Goal: Navigation & Orientation: Find specific page/section

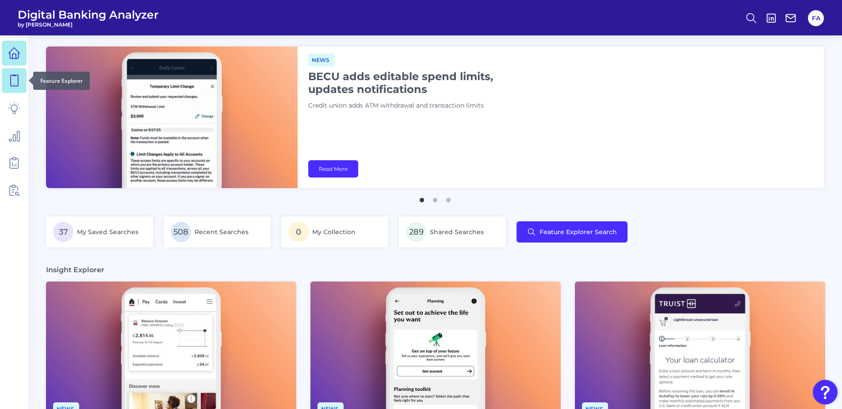
click at [21, 72] on link at bounding box center [14, 80] width 25 height 25
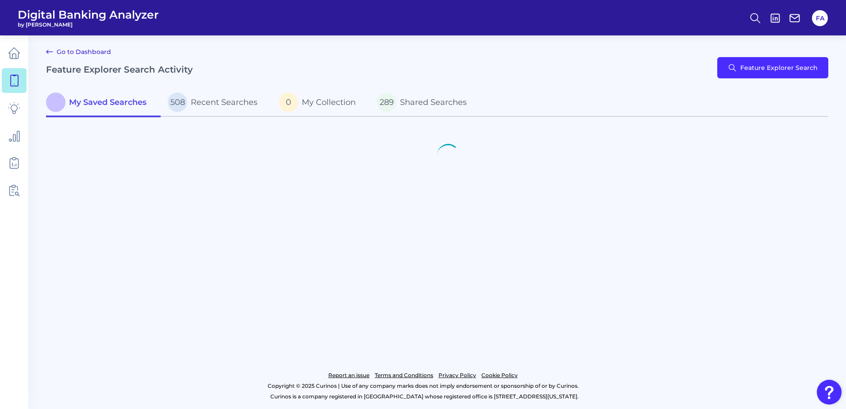
click at [1, 193] on nav at bounding box center [14, 221] width 28 height 373
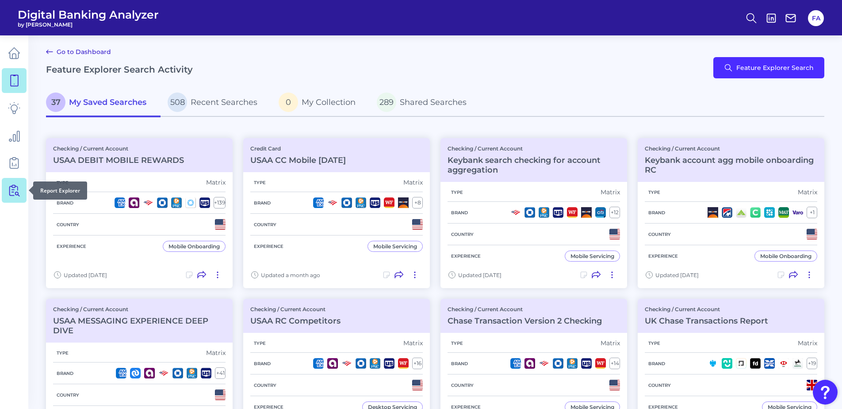
click at [5, 189] on link at bounding box center [14, 190] width 25 height 25
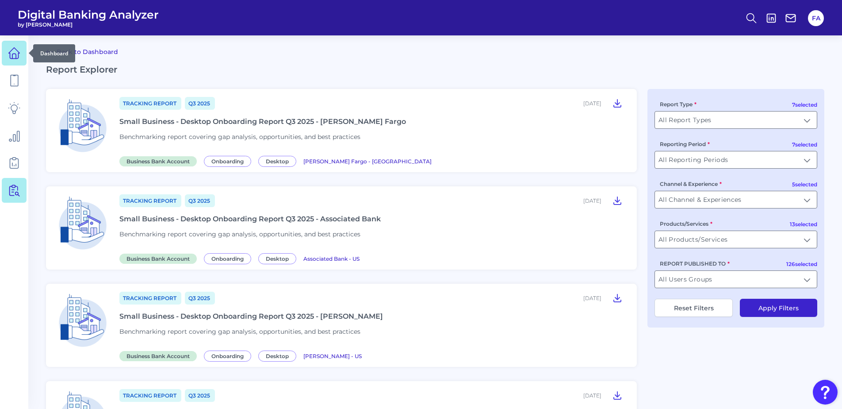
click at [15, 64] on link at bounding box center [14, 53] width 25 height 25
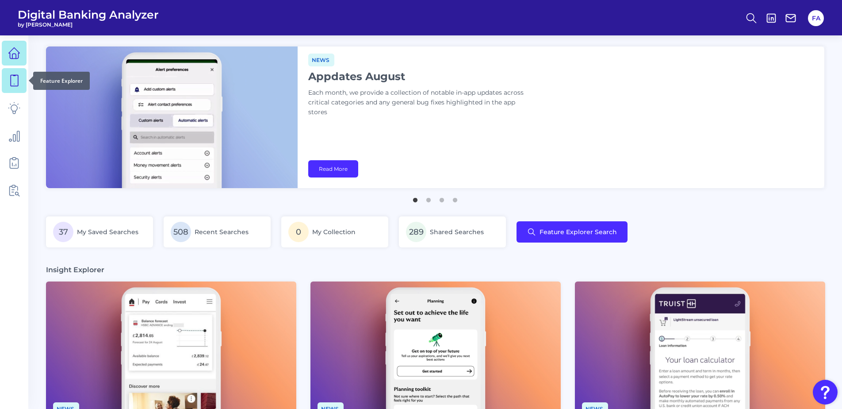
click at [13, 73] on link at bounding box center [14, 80] width 25 height 25
